Goal: Go to known website: Access a specific website the user already knows

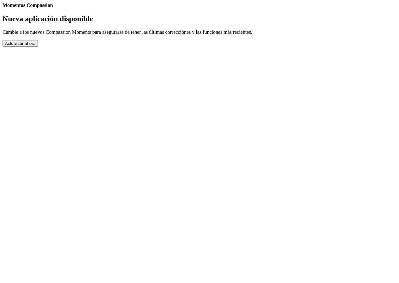
click at [38, 47] on button "Actualizar ahora" at bounding box center [20, 43] width 35 height 7
